Goal: Task Accomplishment & Management: Use online tool/utility

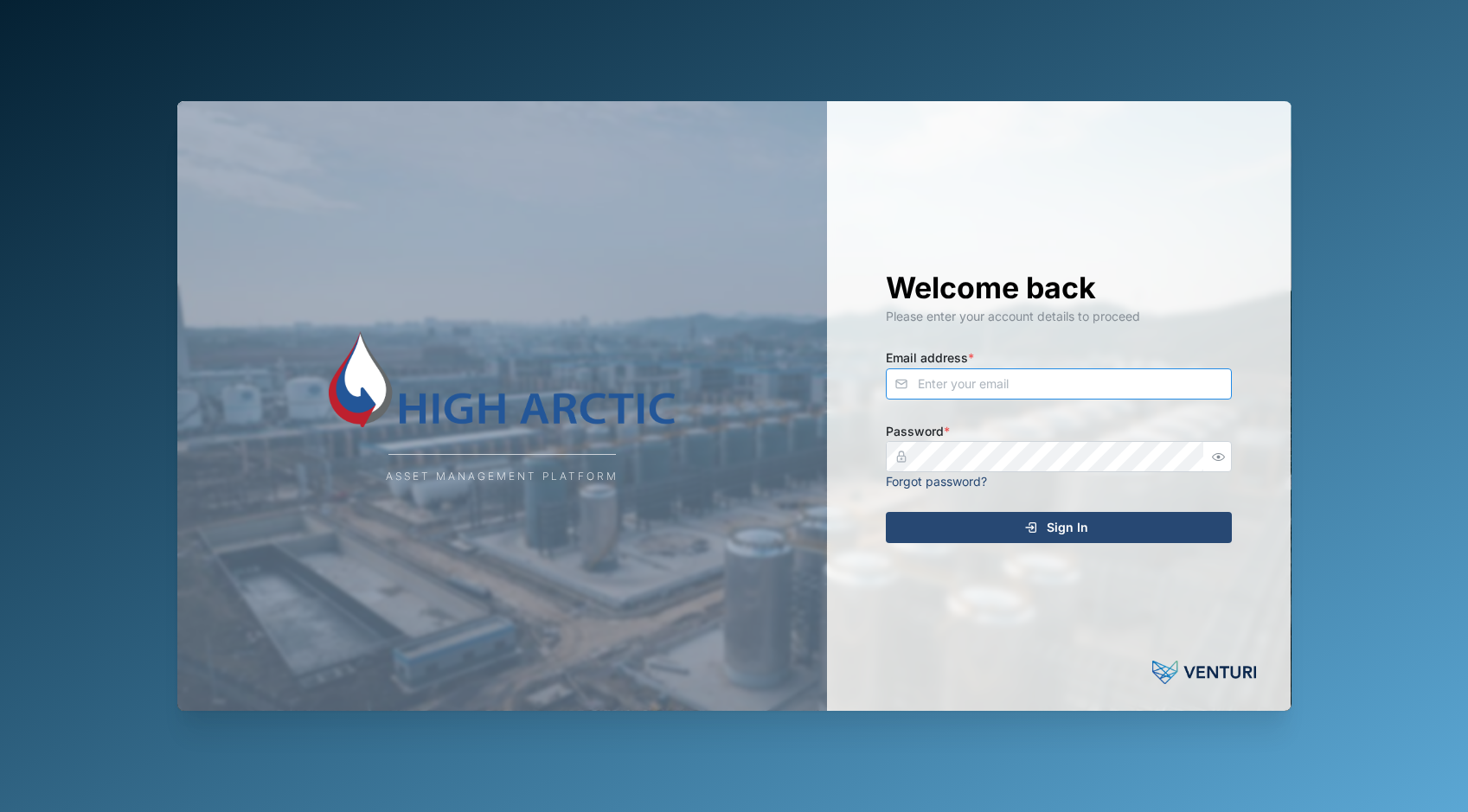
type input "[PERSON_NAME][EMAIL_ADDRESS][DOMAIN_NAME]"
click at [1046, 517] on div "Sign In" at bounding box center [1056, 527] width 318 height 30
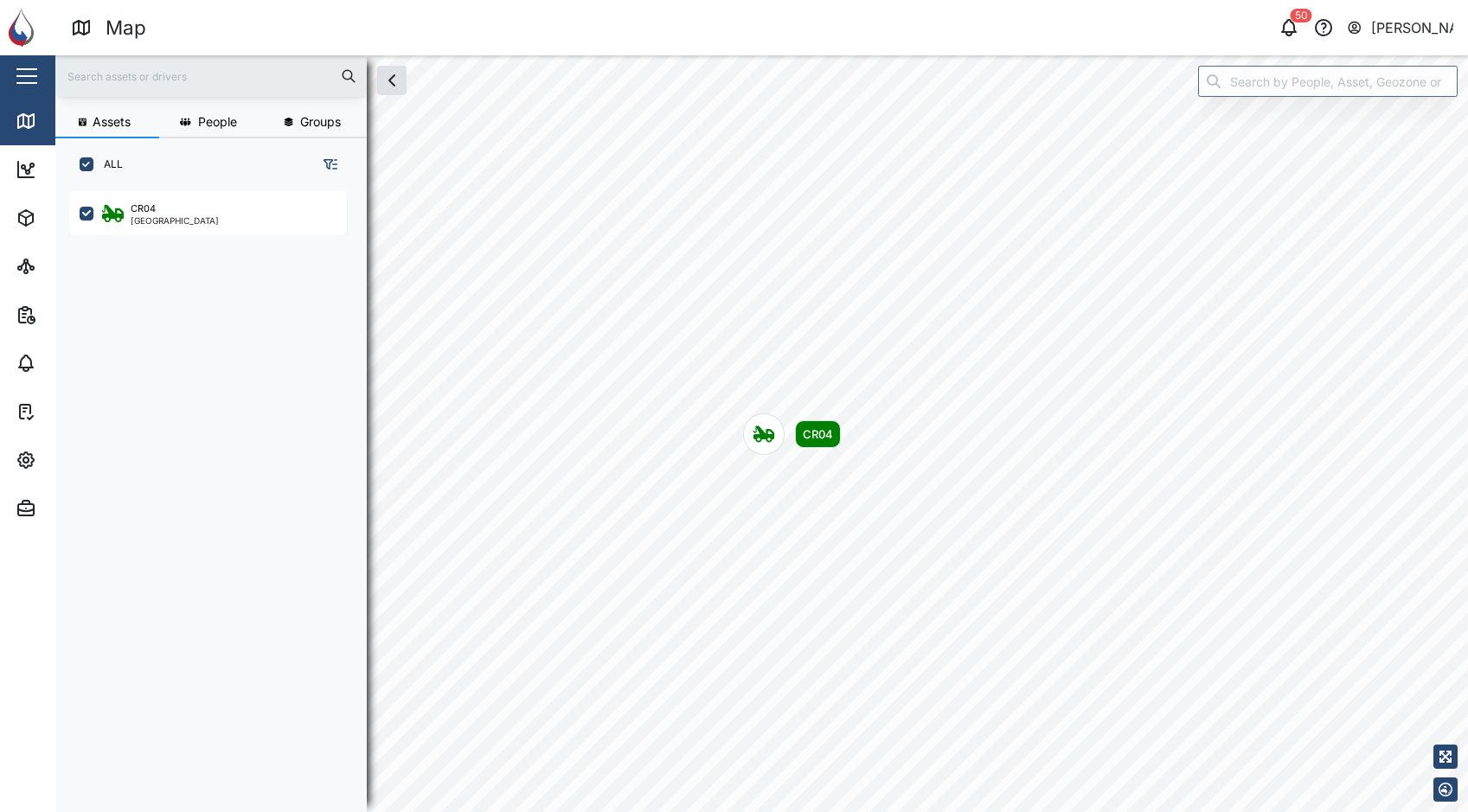
scroll to position [14, 14]
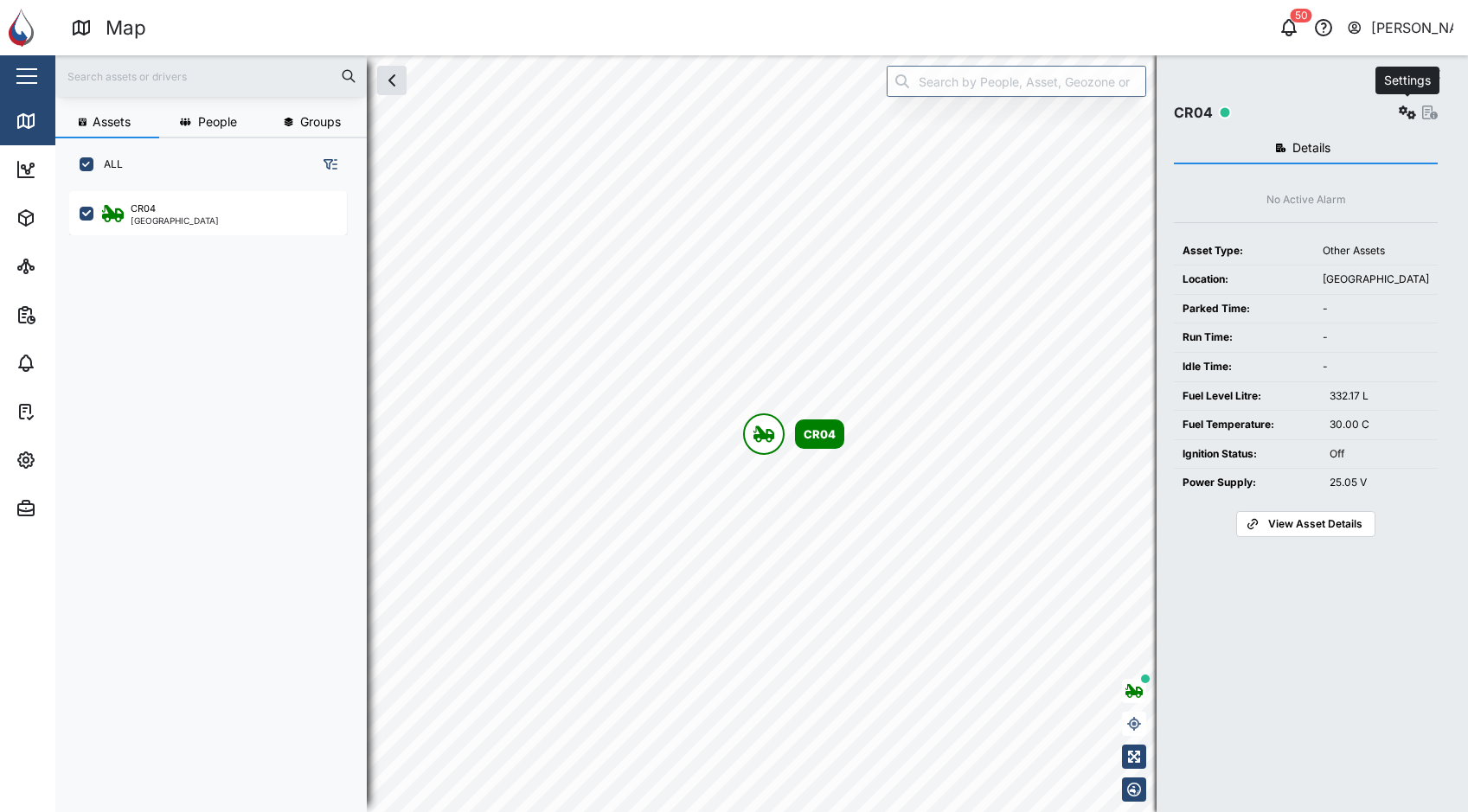
click at [1405, 107] on icon "button" at bounding box center [1407, 112] width 17 height 14
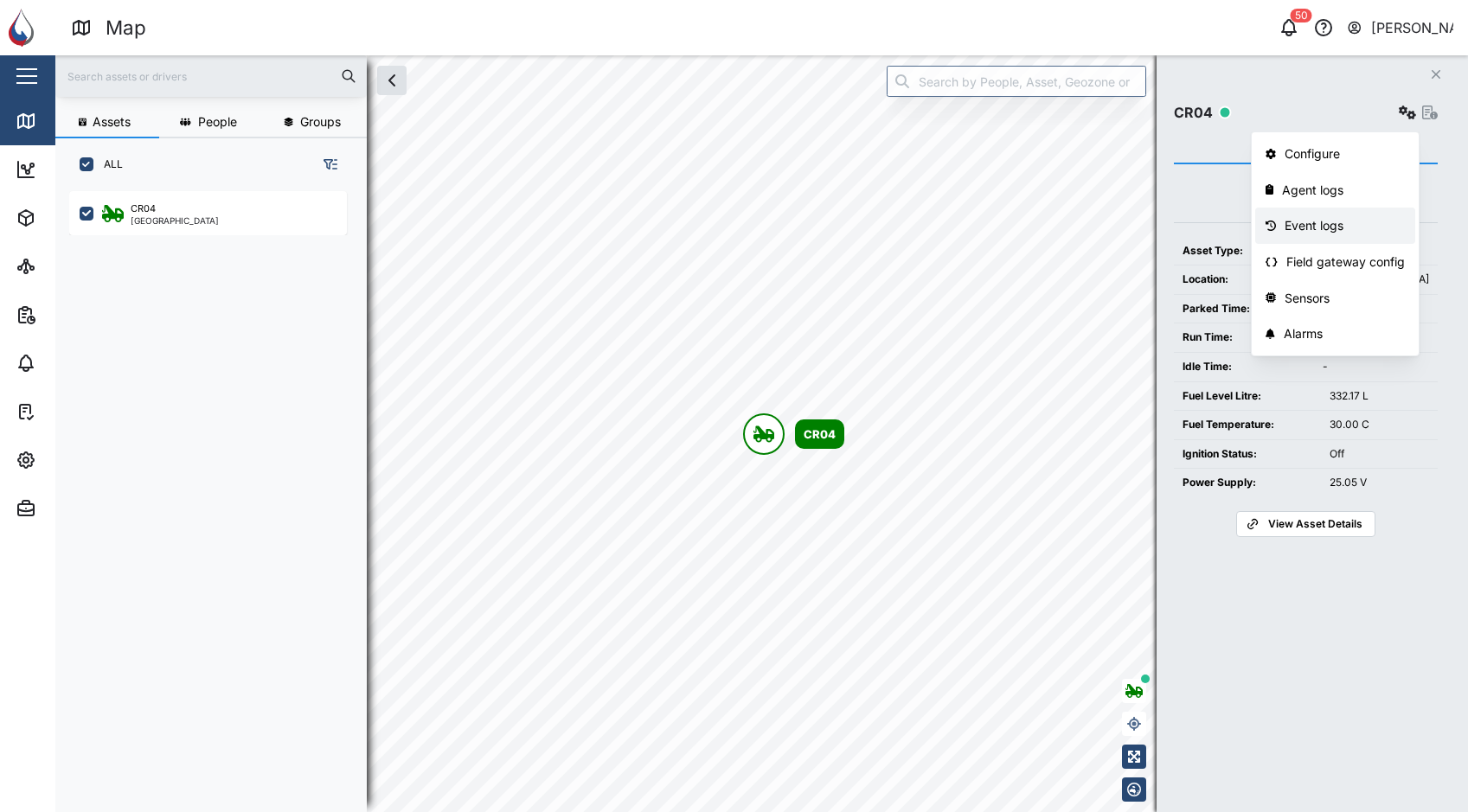
click at [1356, 215] on link "Event logs" at bounding box center [1335, 226] width 160 height 36
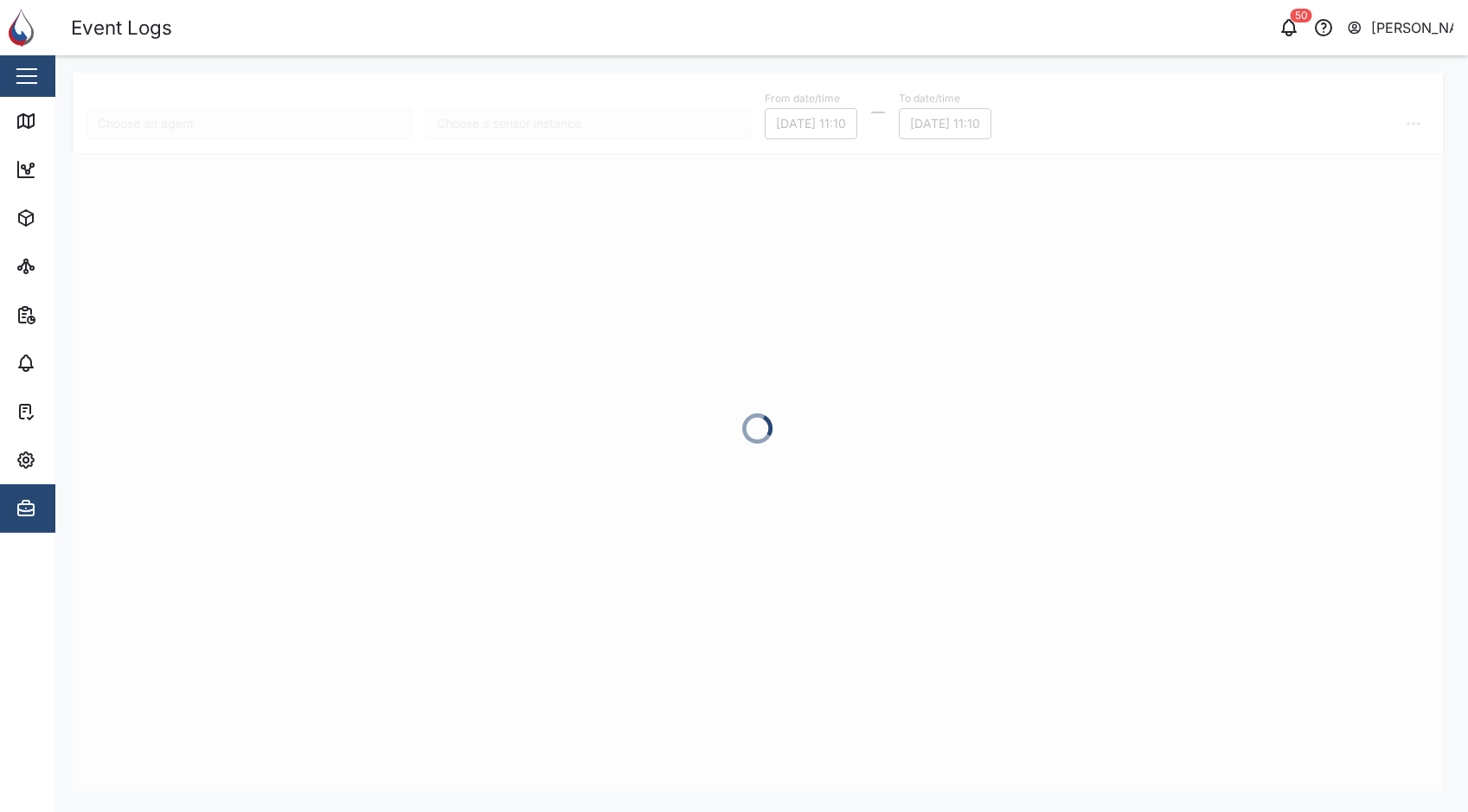
type input "CR04"
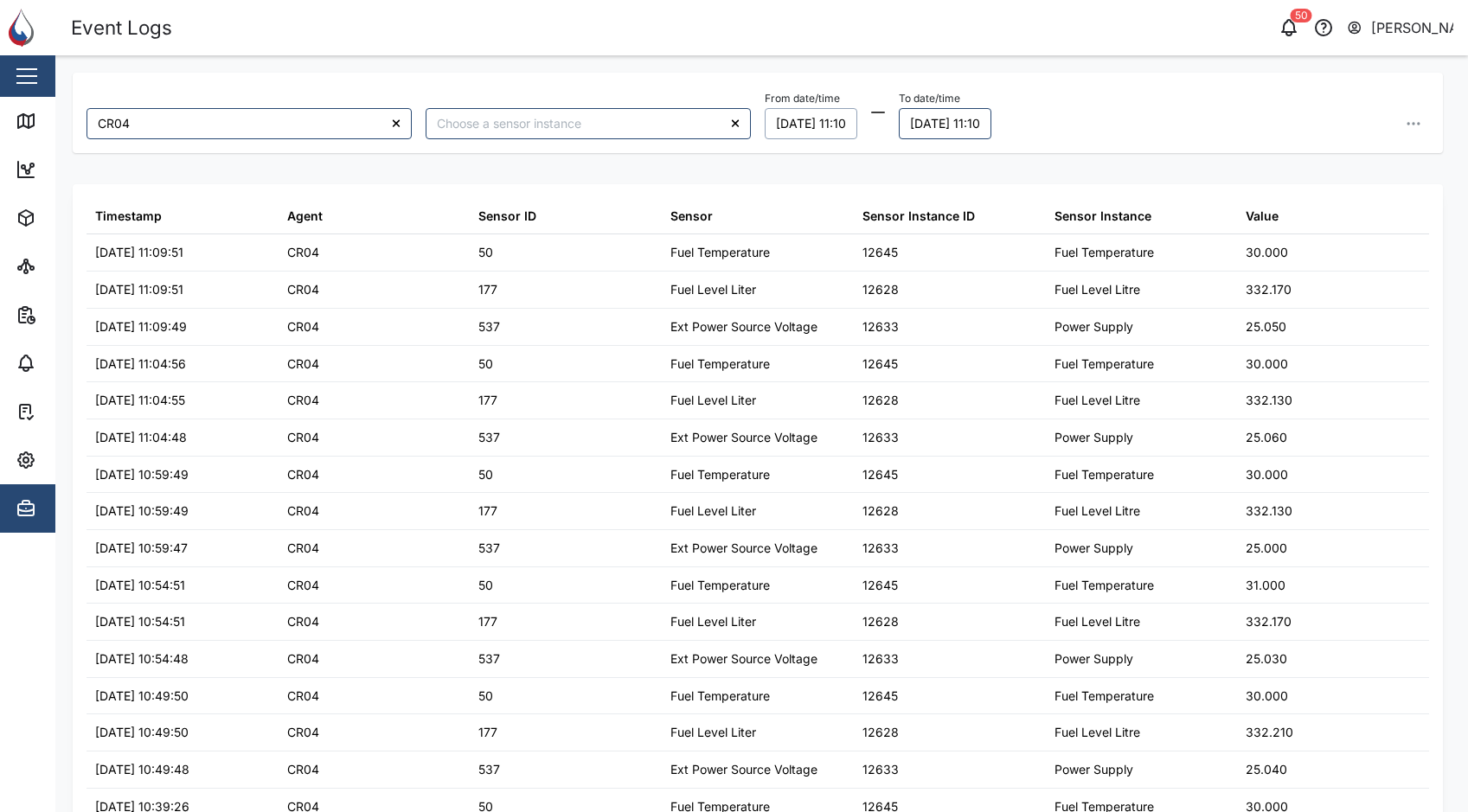
click at [826, 126] on button "[DATE] 11:10" at bounding box center [810, 123] width 92 height 31
click at [865, 231] on button "1" at bounding box center [852, 237] width 31 height 31
click at [1118, 150] on div "CR04 From date/time [DATE] 11:10 October 2025 Mo Tu We Th Fr Sa Su 29 30 1 2 3 …" at bounding box center [757, 112] width 1370 height 80
click at [952, 118] on button "[DATE] 11:10" at bounding box center [945, 123] width 92 height 31
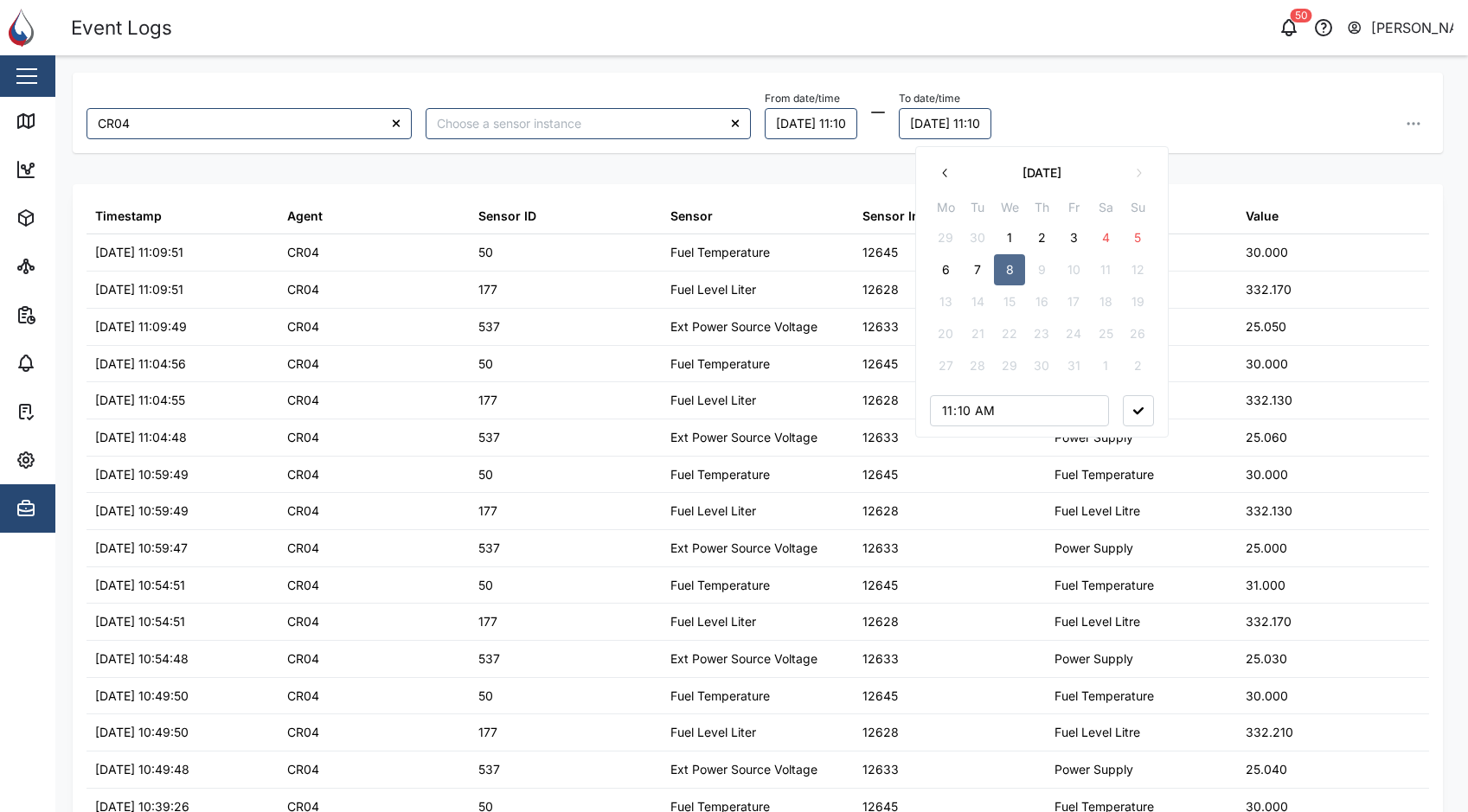
click at [974, 264] on button "7" at bounding box center [977, 270] width 31 height 31
click at [1123, 101] on div "From date/time [DATE] 11:10 To date/time [DATE] 11:10 October 2025 Mo Tu We Th …" at bounding box center [1096, 112] width 664 height 52
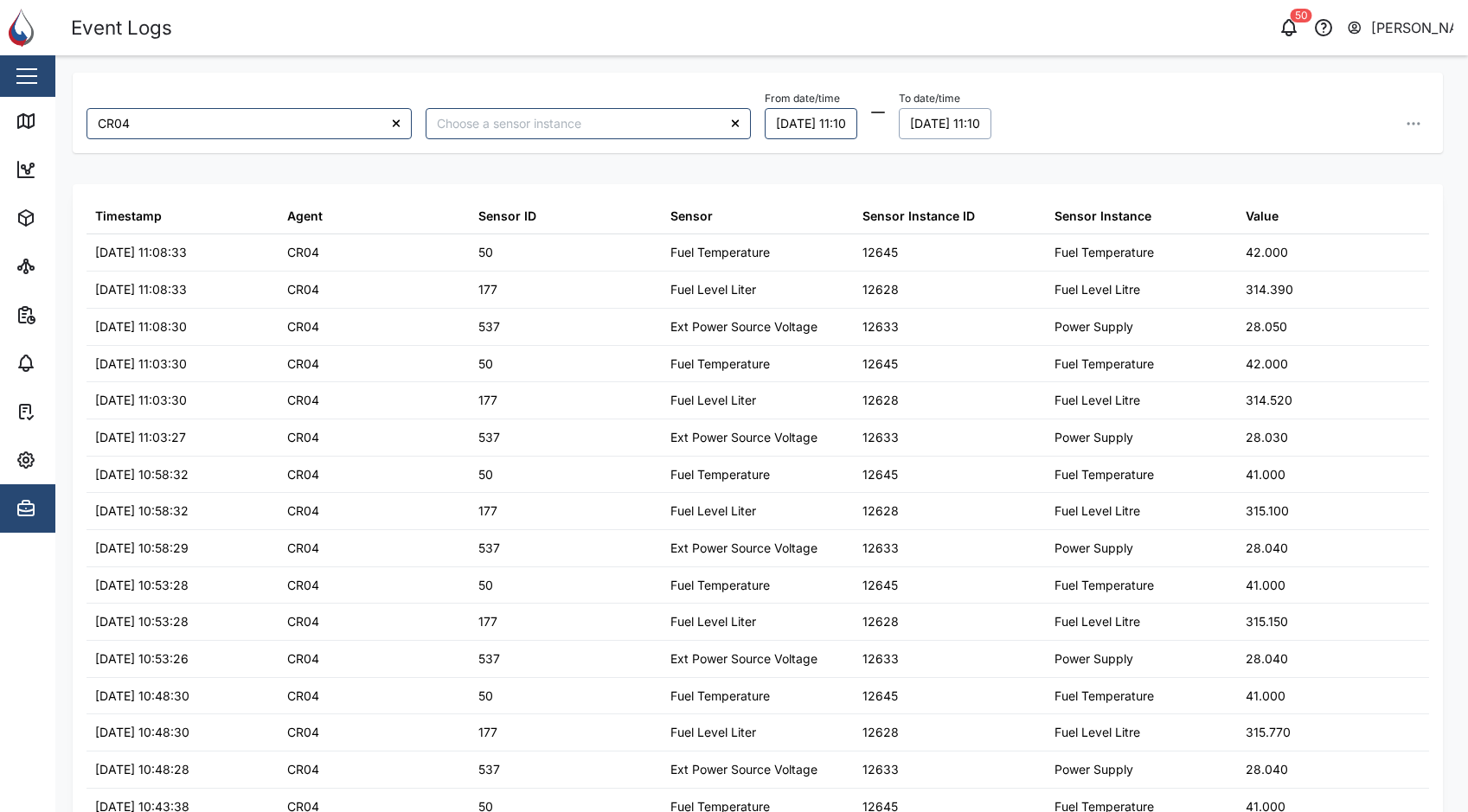
click at [991, 134] on button "[DATE] 11:10" at bounding box center [945, 123] width 92 height 31
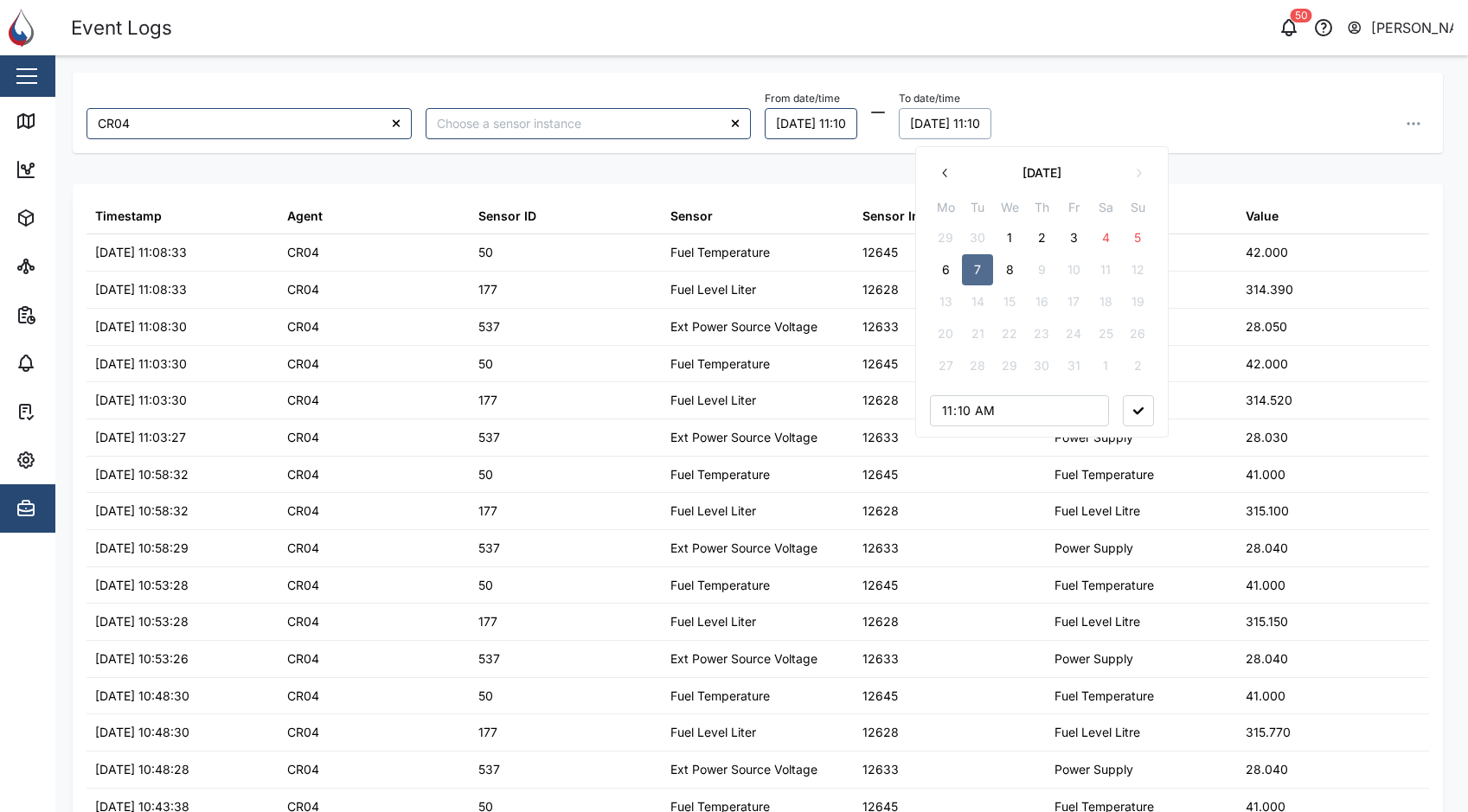
click at [991, 134] on button "[DATE] 11:10" at bounding box center [945, 123] width 92 height 31
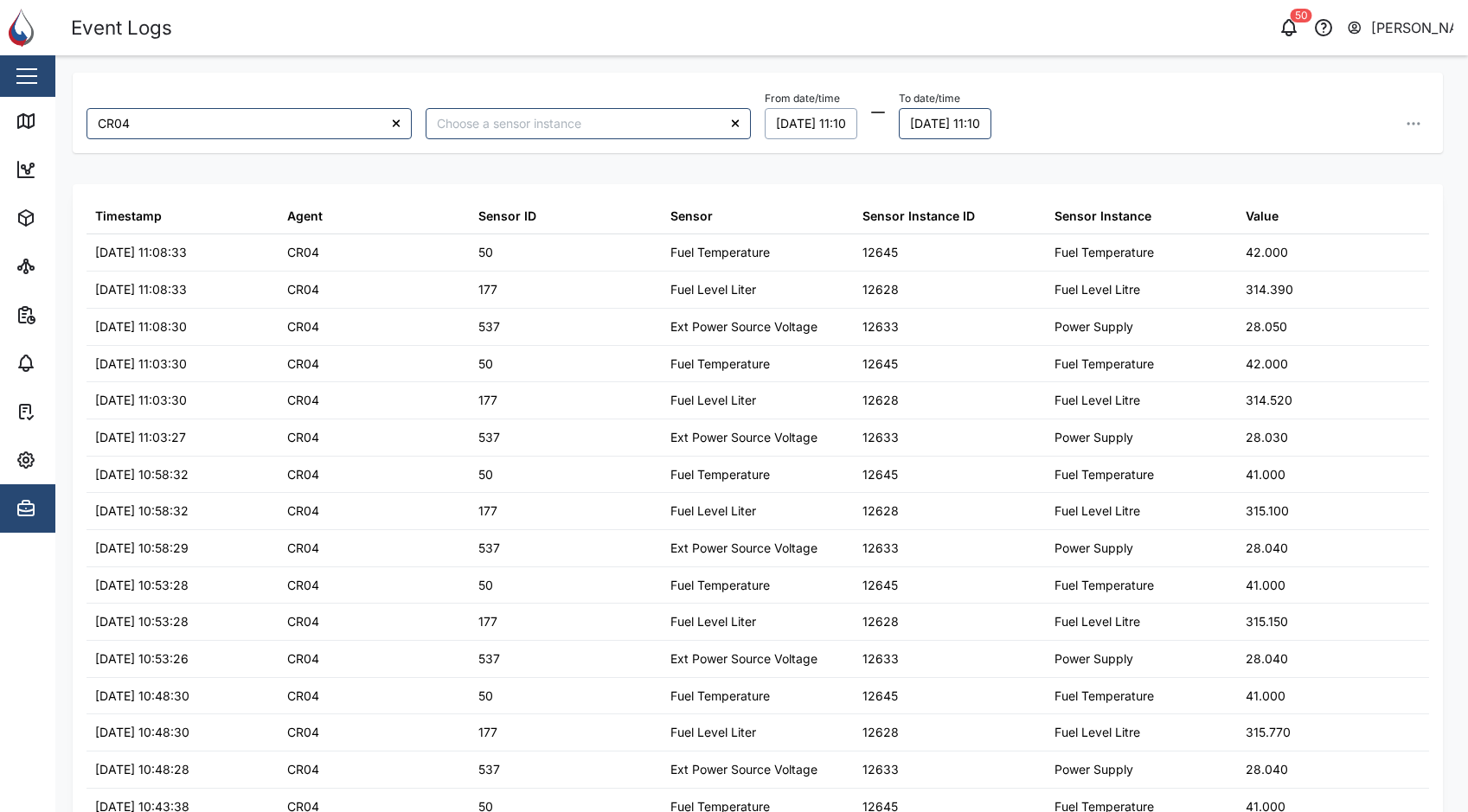
click at [846, 128] on button "[DATE] 11:10" at bounding box center [810, 123] width 92 height 31
click at [882, 244] on button "2" at bounding box center [885, 237] width 31 height 31
click at [863, 271] on button "8" at bounding box center [852, 270] width 31 height 31
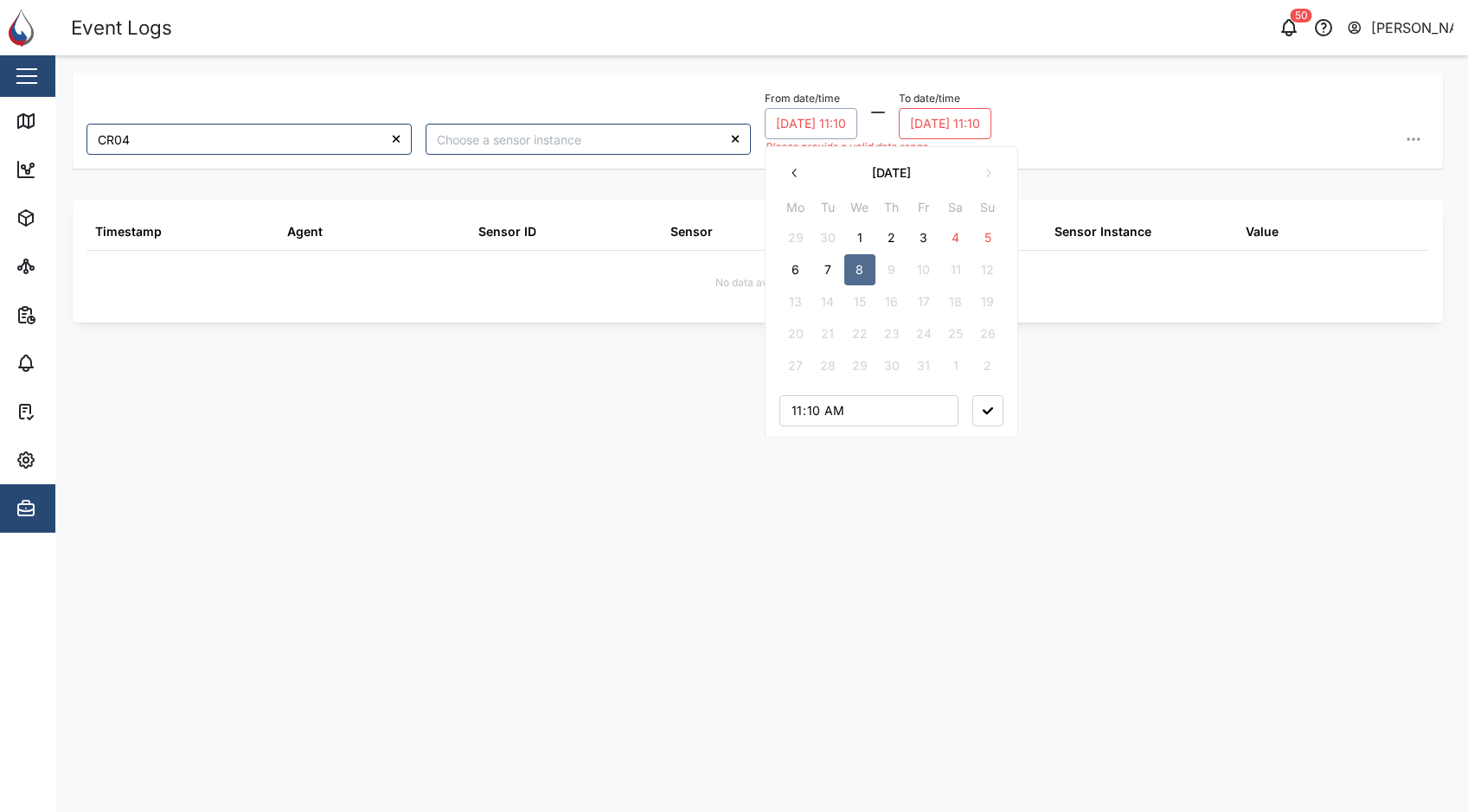
click at [855, 130] on button "[DATE] 11:10" at bounding box center [810, 123] width 92 height 31
click at [878, 232] on button "2" at bounding box center [891, 237] width 31 height 31
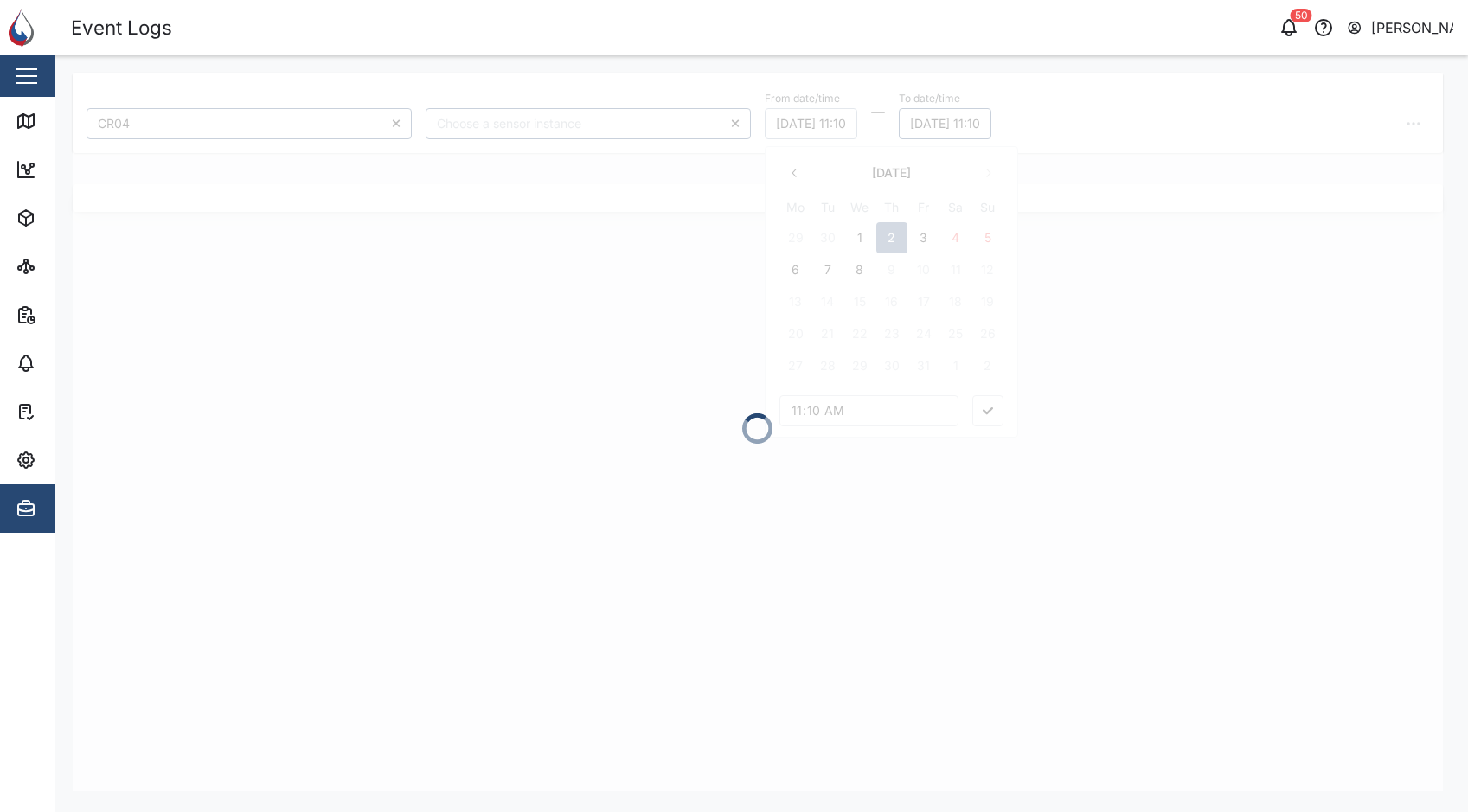
click at [952, 132] on button "[DATE] 11:10" at bounding box center [945, 123] width 92 height 31
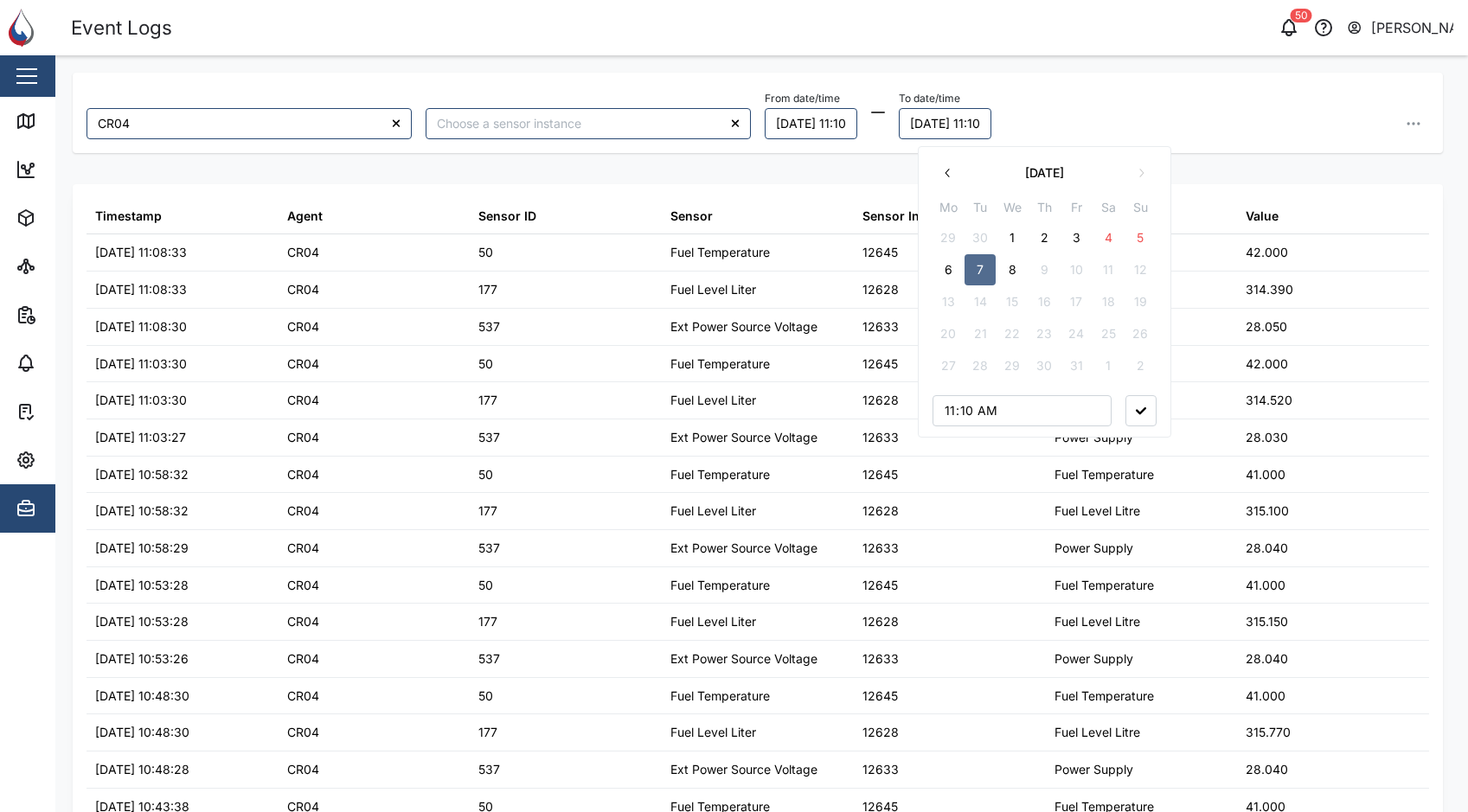
click at [1004, 266] on button "8" at bounding box center [1011, 270] width 31 height 31
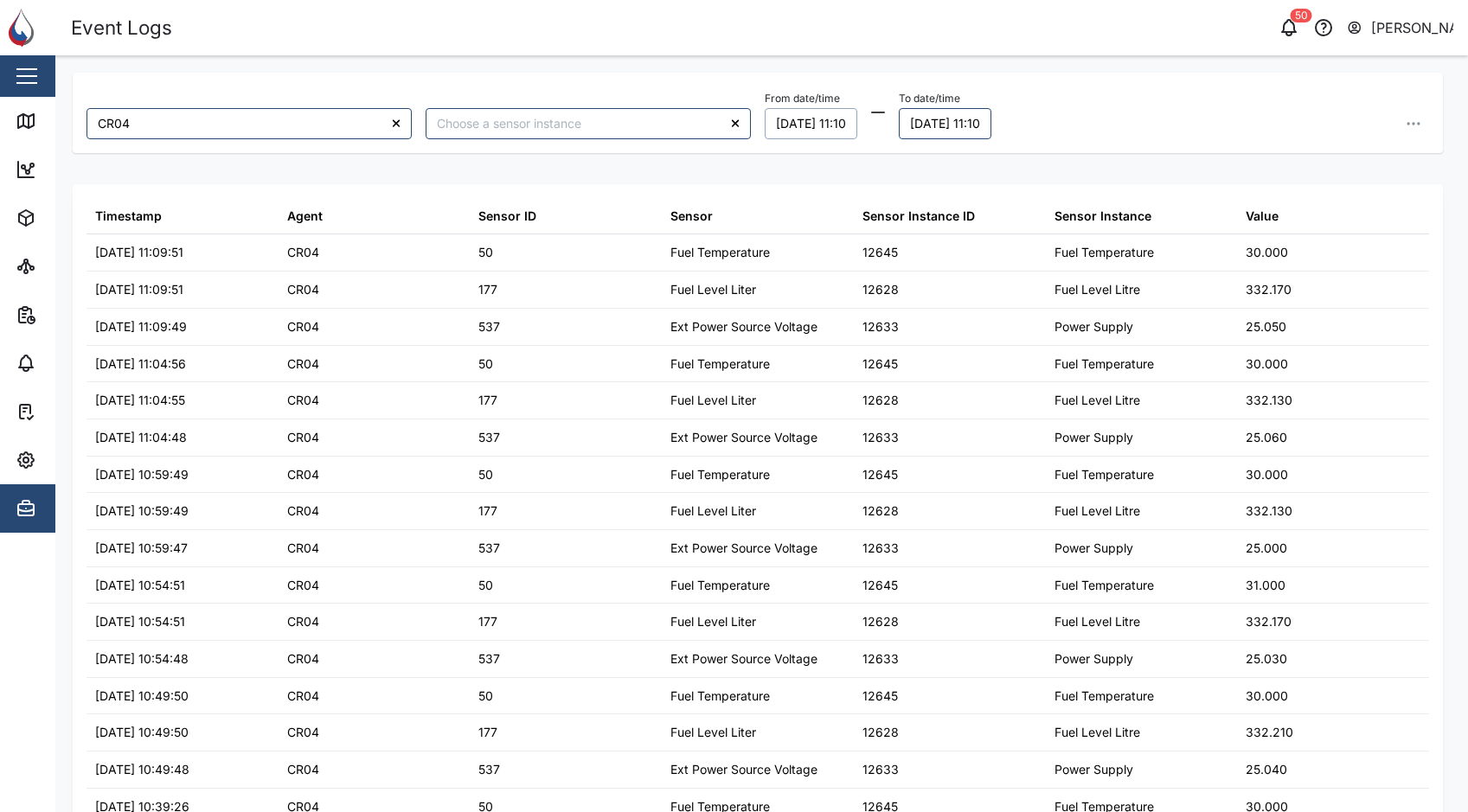
click at [1212, 120] on div "From date/time [DATE] 11:10 To date/time [DATE] 11:10 October 2025 Mo Tu We Th …" at bounding box center [1096, 112] width 664 height 52
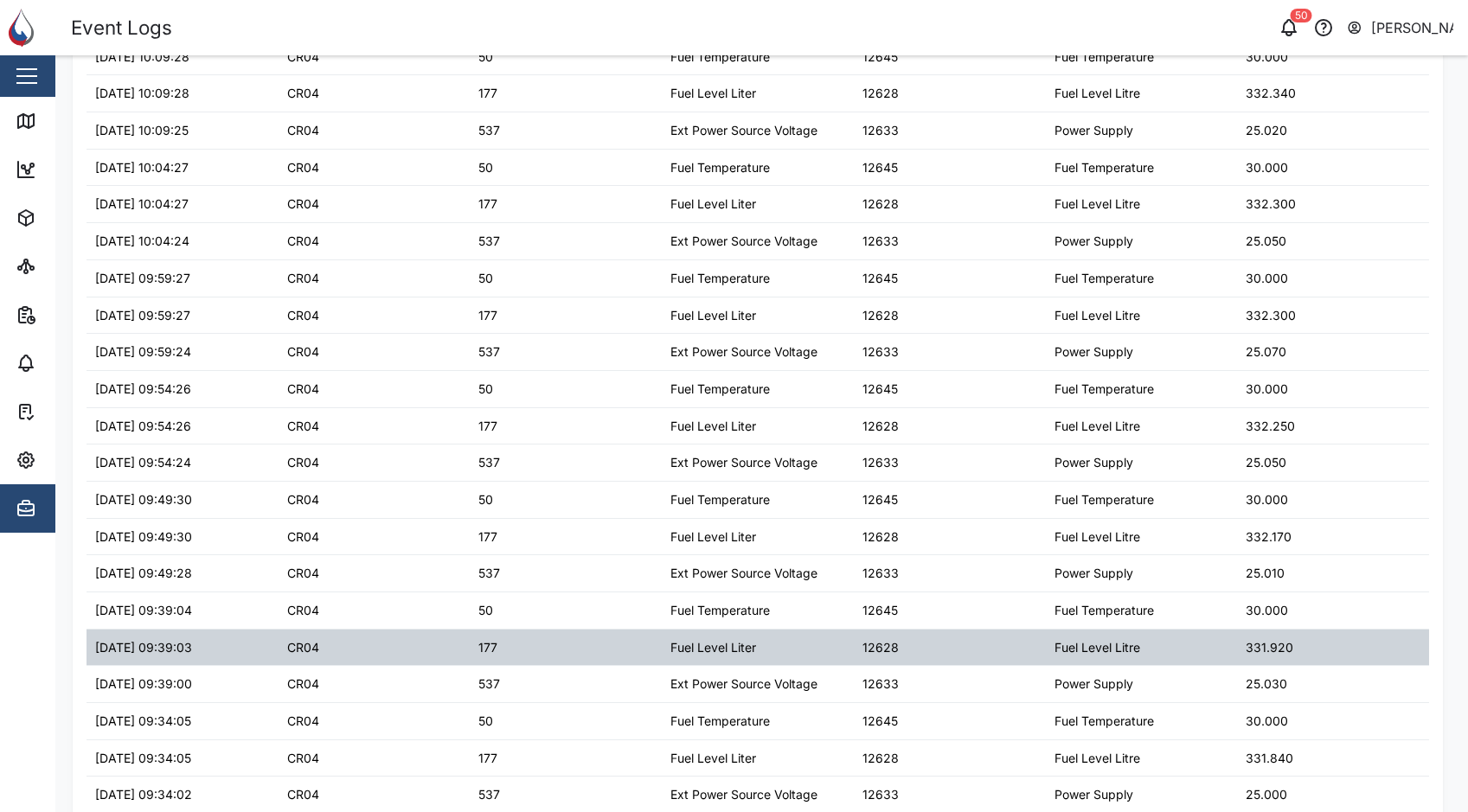
scroll to position [1320, 0]
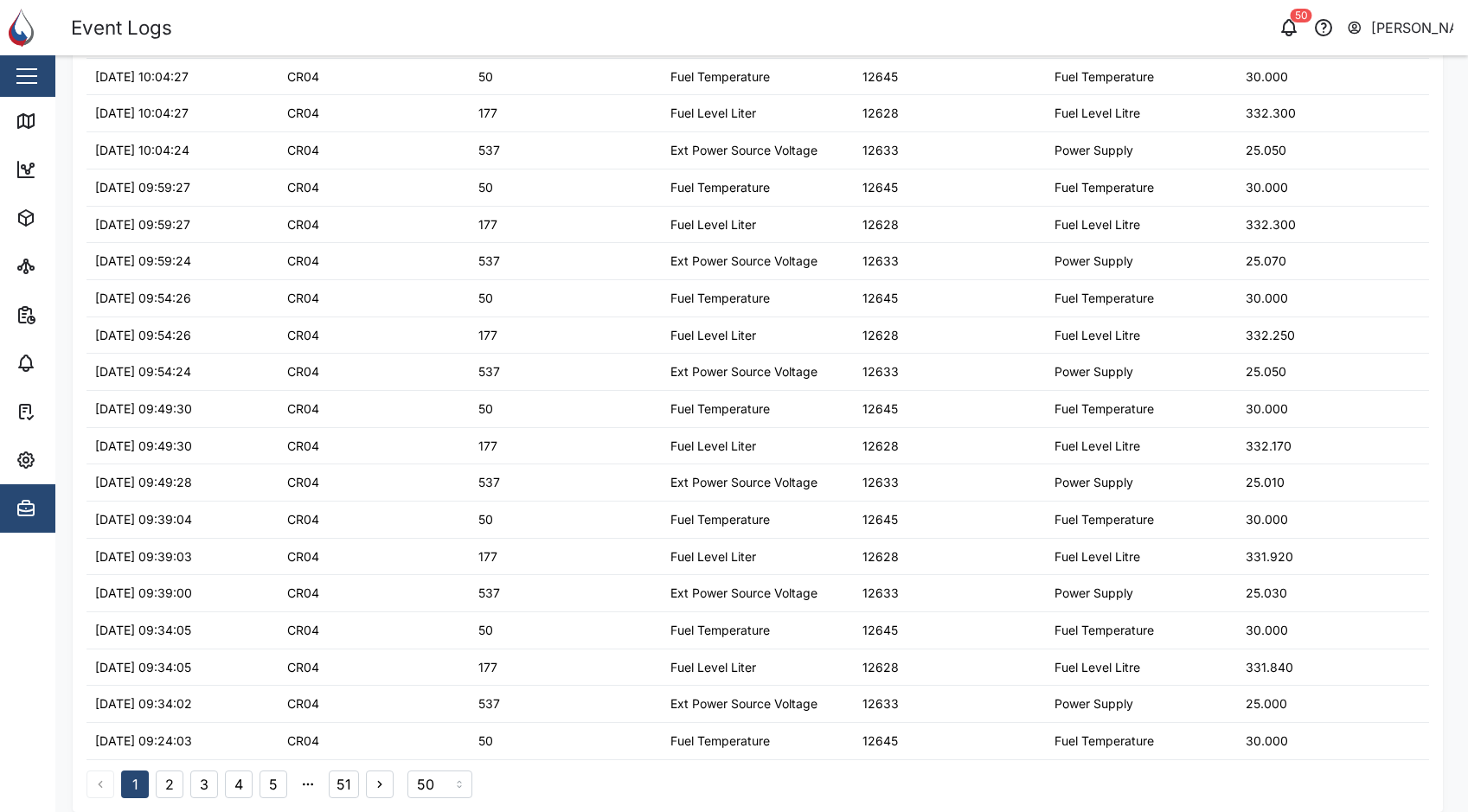
click at [349, 786] on button "51" at bounding box center [344, 783] width 31 height 28
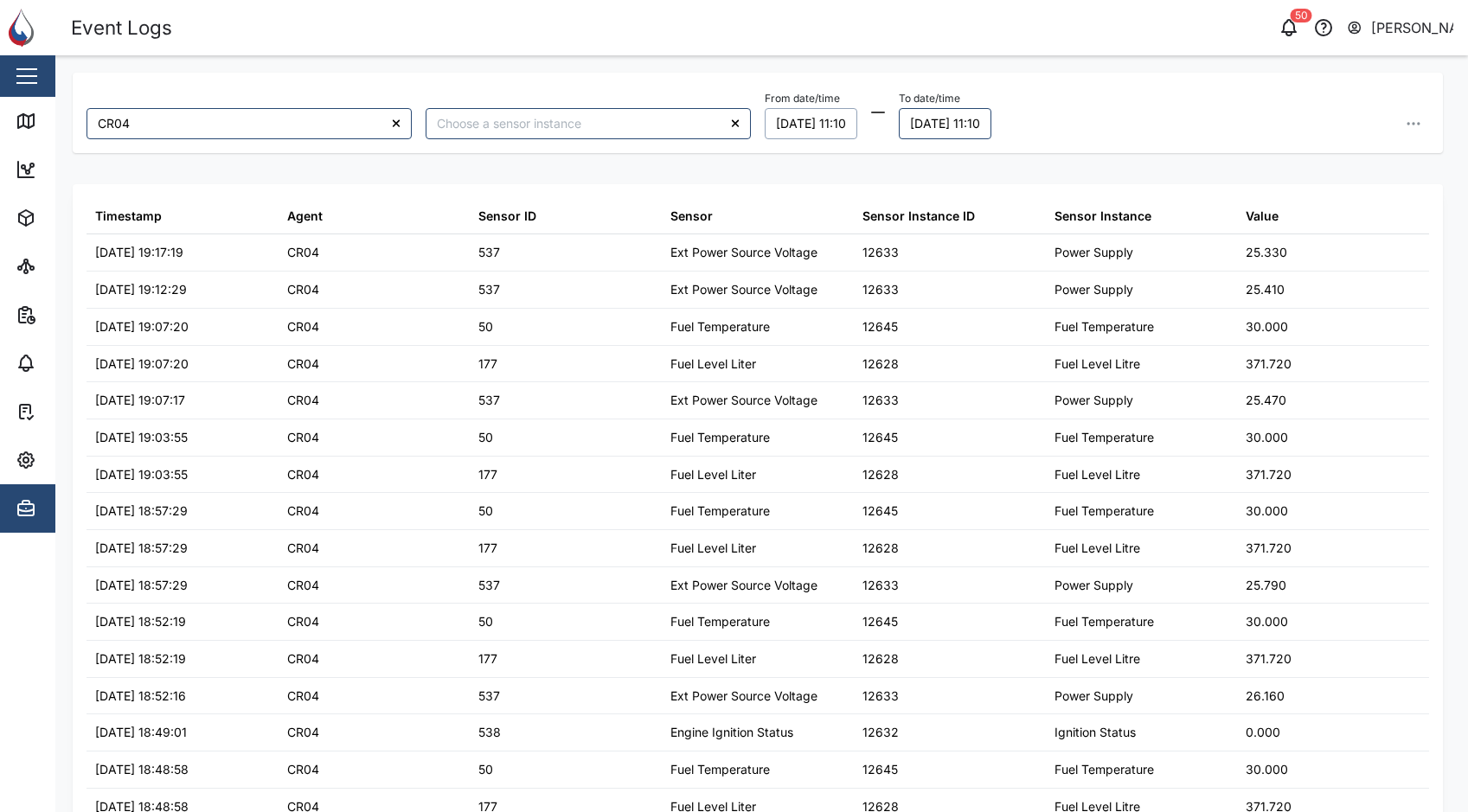
click at [846, 122] on button "[DATE] 11:10" at bounding box center [810, 123] width 92 height 31
click at [861, 243] on button "1" at bounding box center [852, 237] width 31 height 31
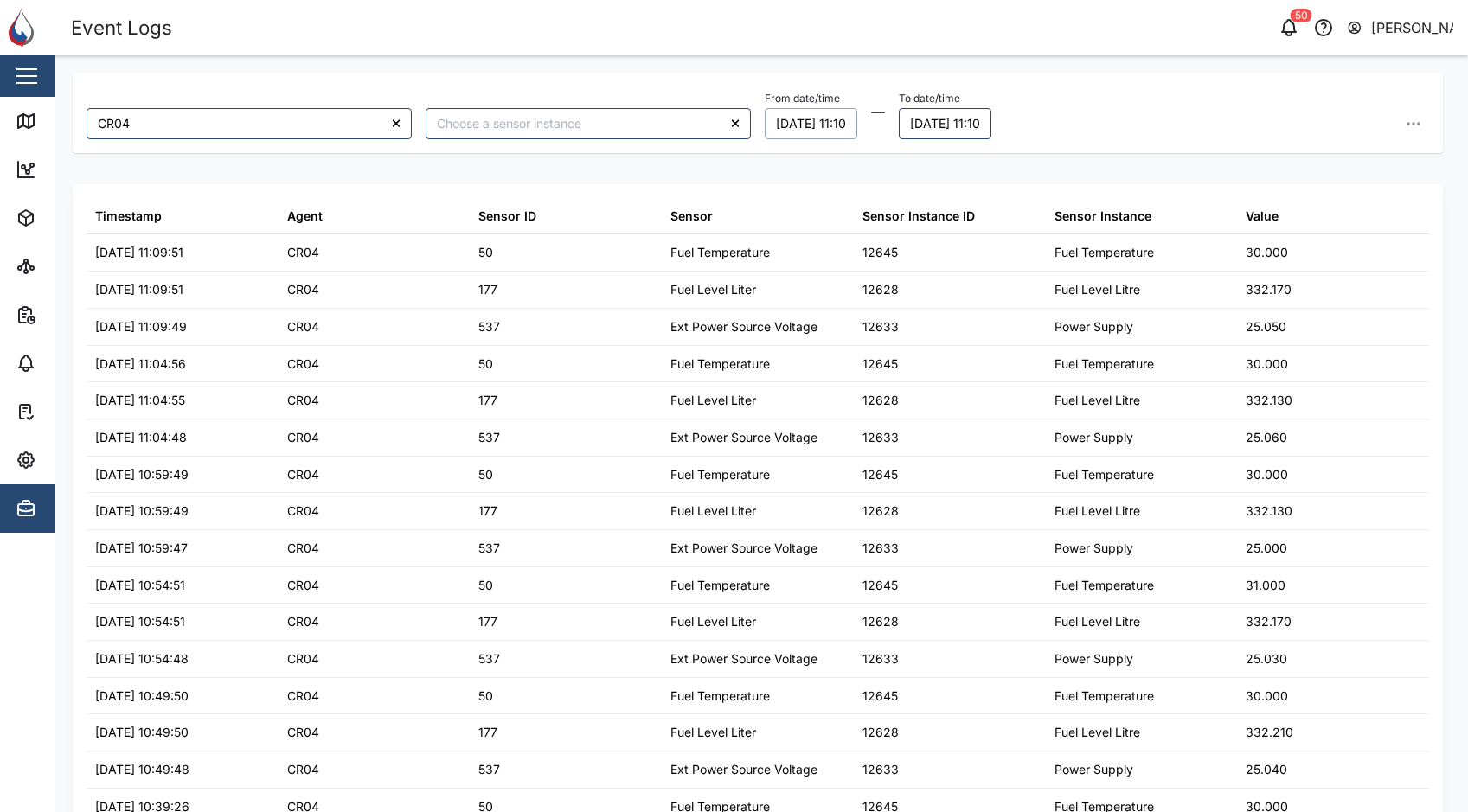
click at [1070, 134] on div "From date/time [DATE] 11:10 October 2025 Mo Tu We Th Fr Sa Su 29 30 1 2 3 4 5 6…" at bounding box center [1096, 112] width 664 height 52
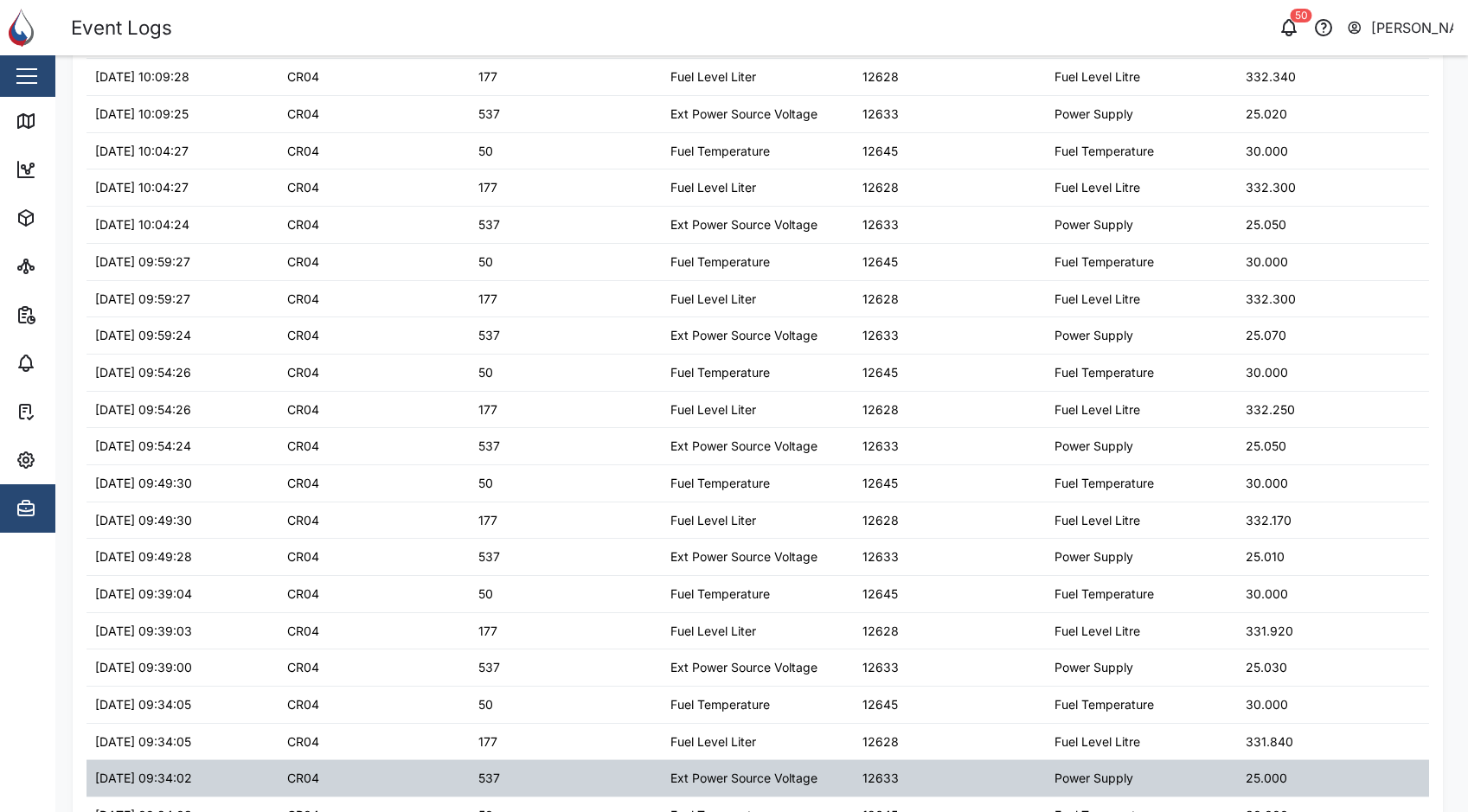
scroll to position [1320, 0]
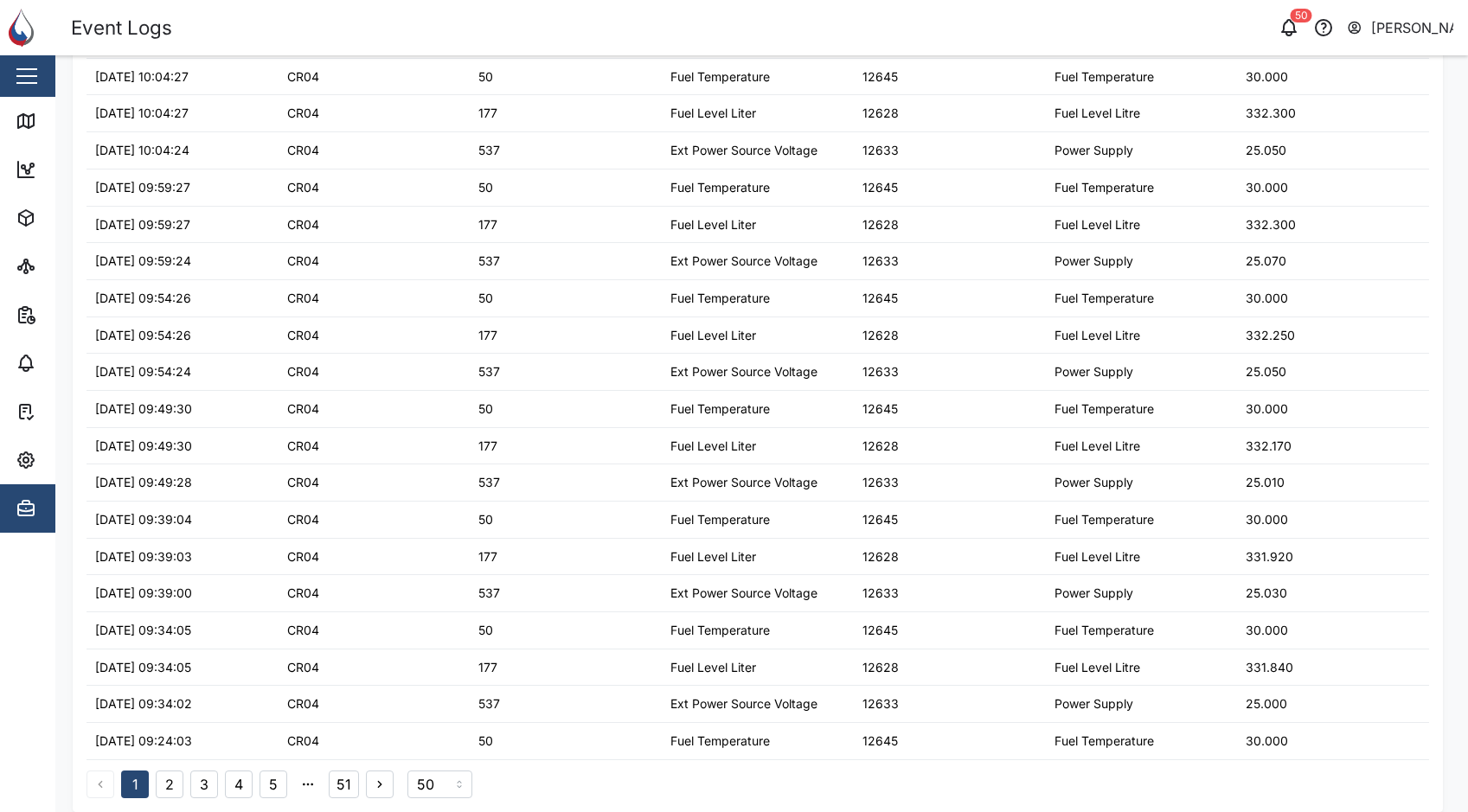
click at [347, 784] on button "51" at bounding box center [344, 783] width 31 height 28
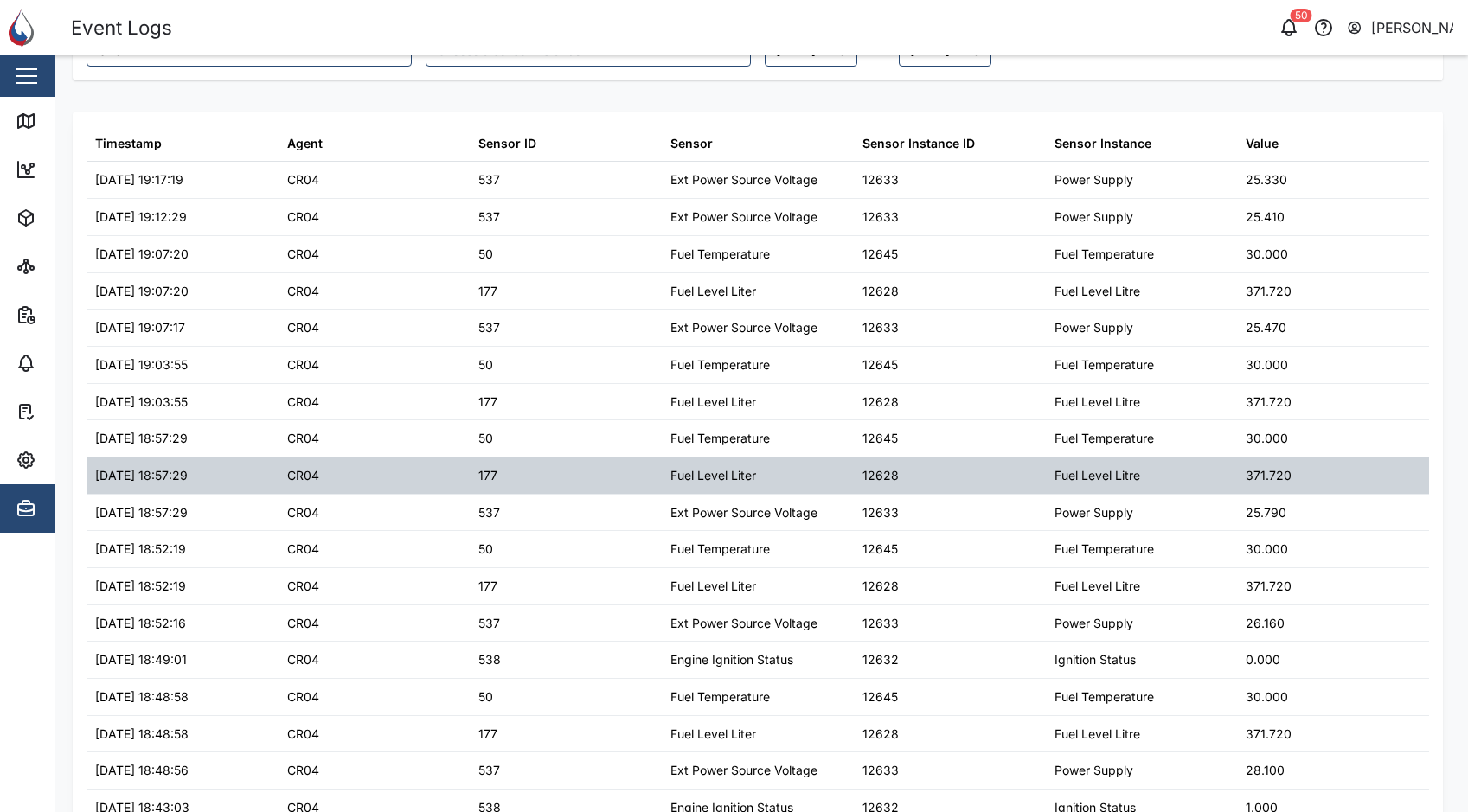
scroll to position [139, 0]
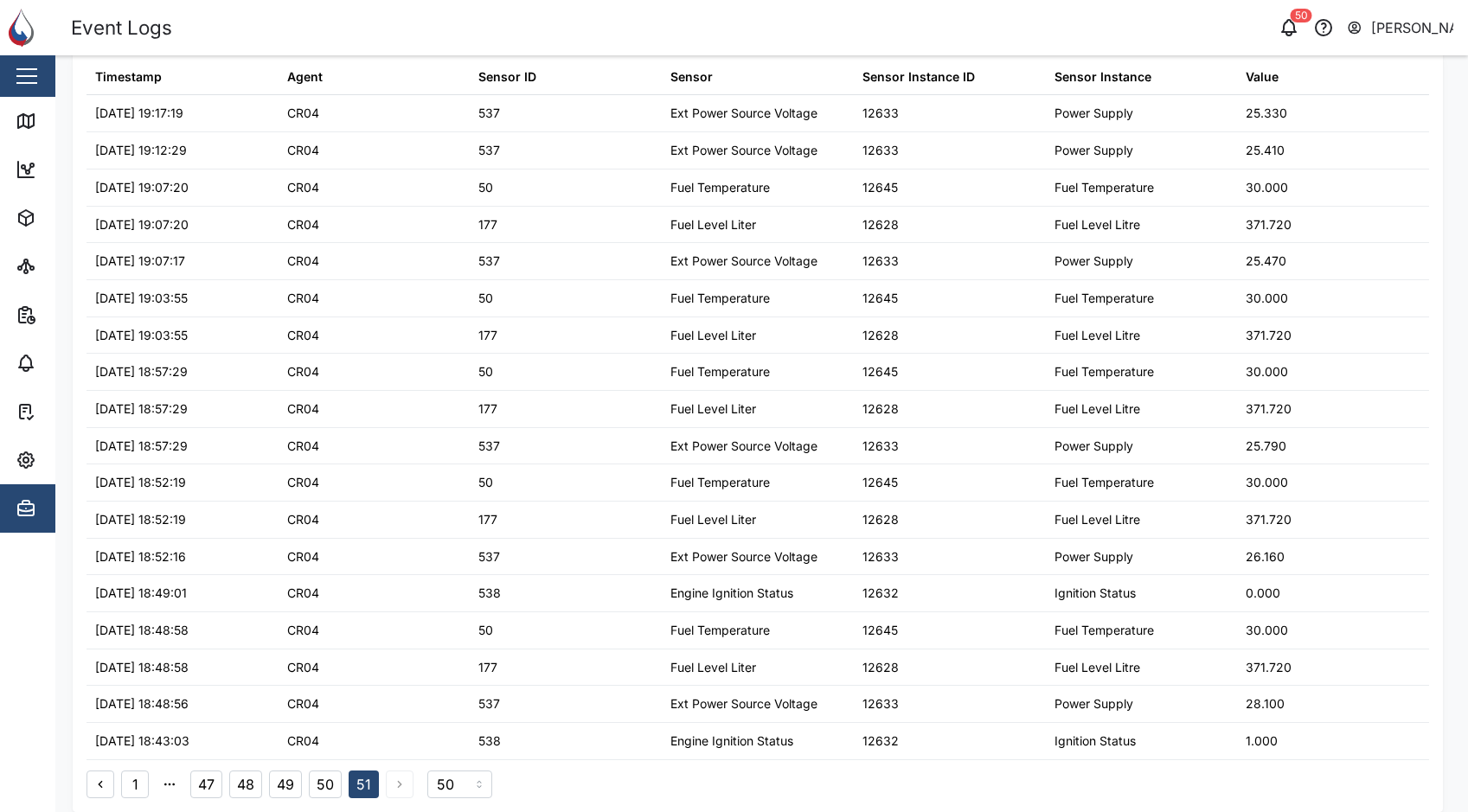
click at [326, 783] on button "50" at bounding box center [325, 783] width 32 height 28
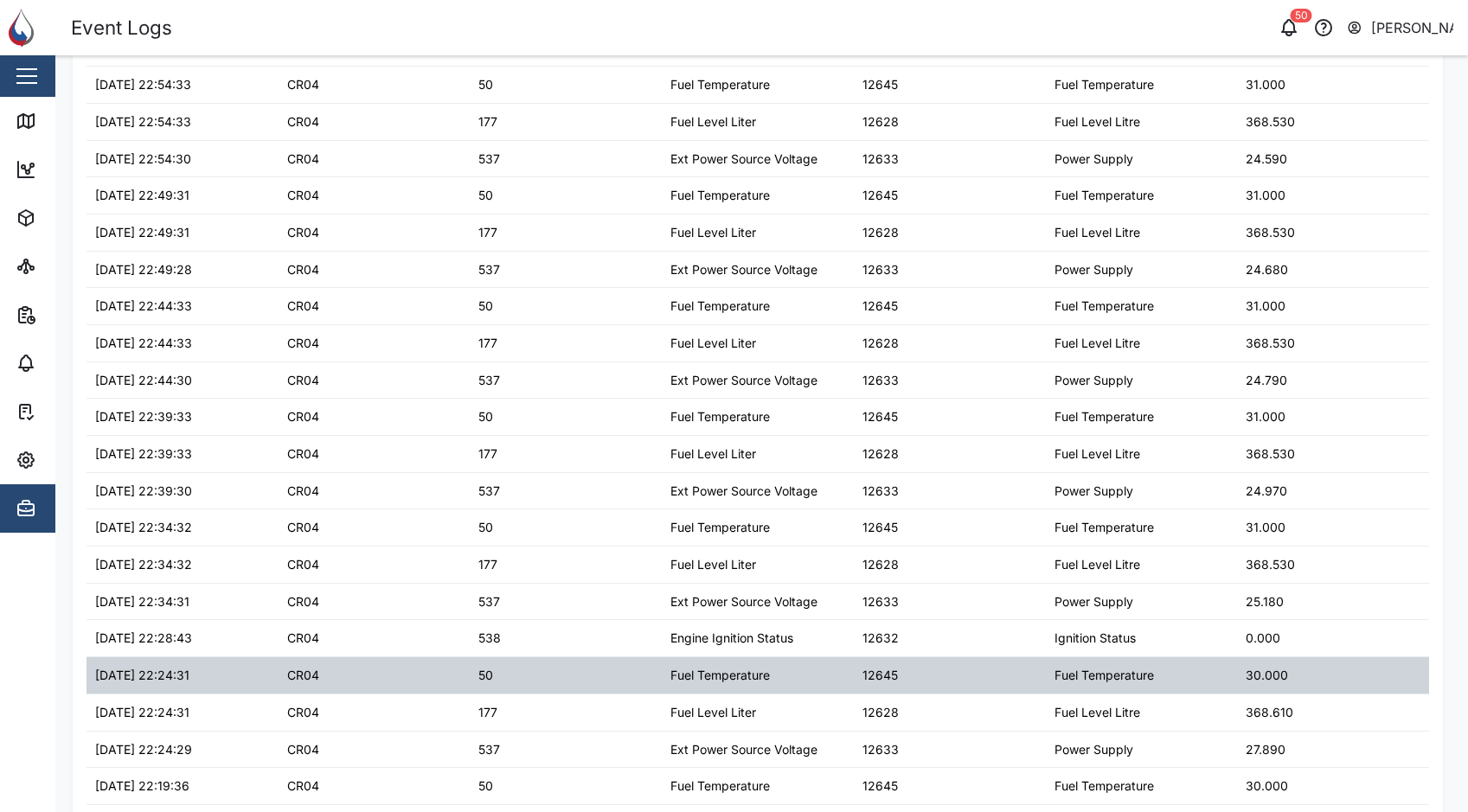
scroll to position [0, 0]
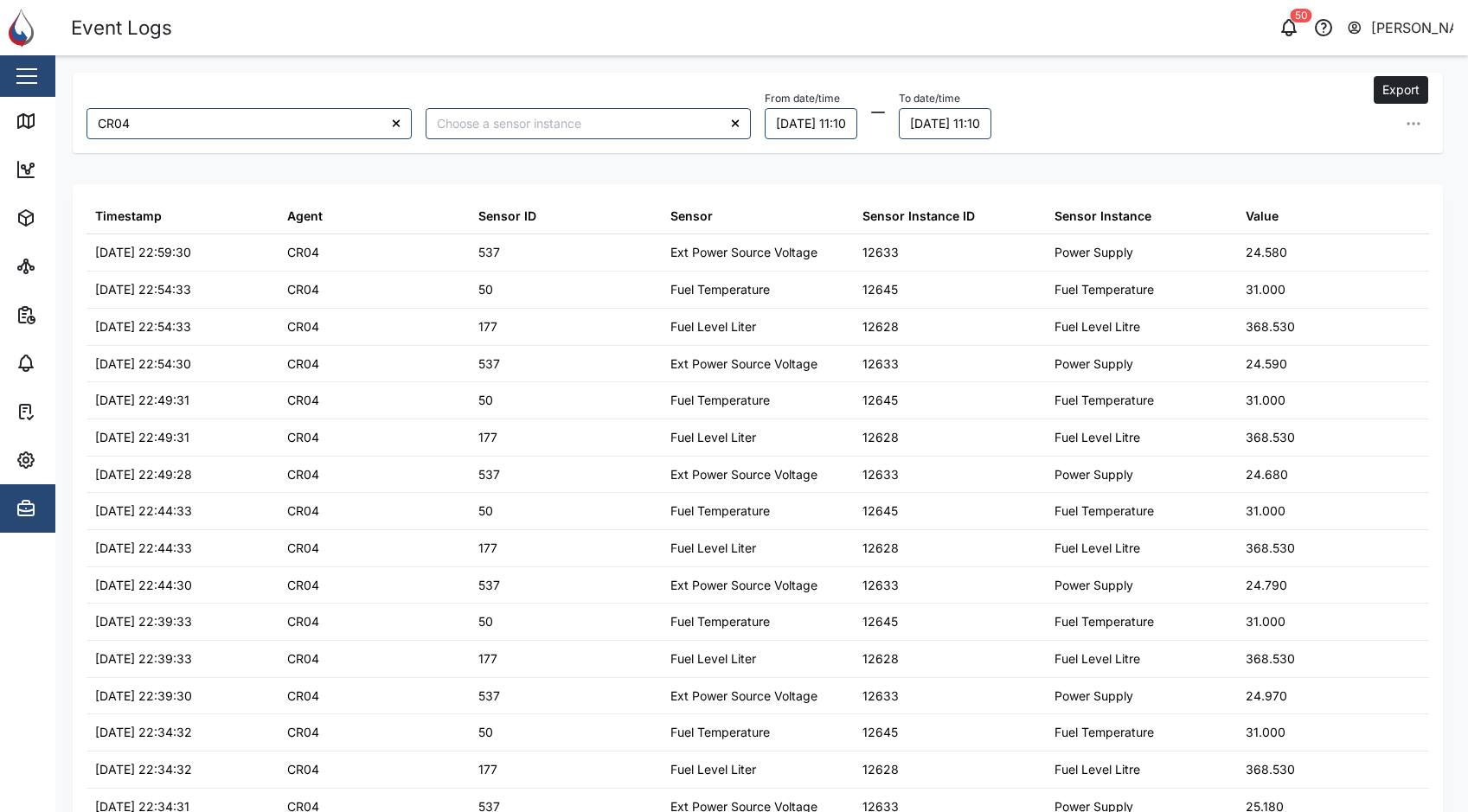
click at [1404, 121] on icon "button" at bounding box center [1413, 124] width 17 height 17
click at [1327, 239] on button "Export all as CSV" at bounding box center [1295, 240] width 219 height 31
